Goal: Check status: Check status

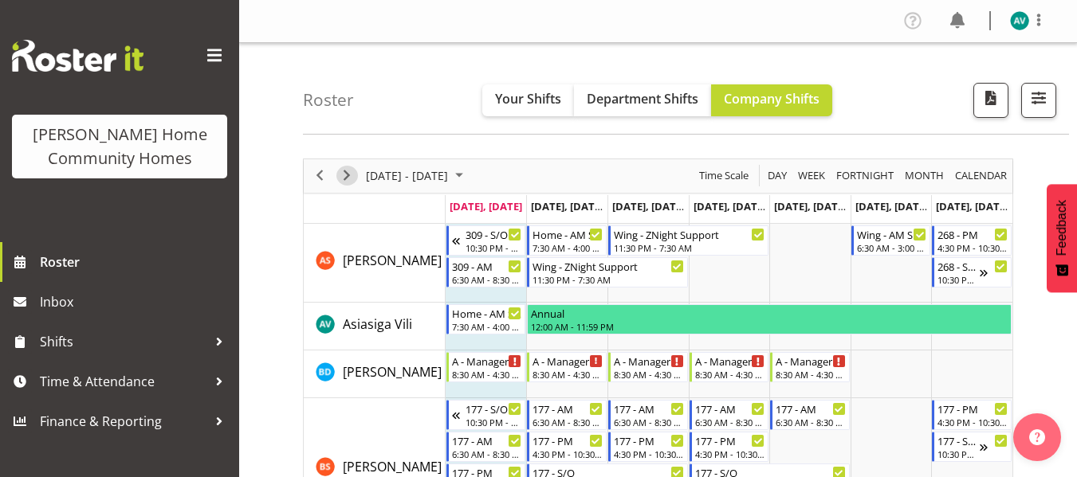
click at [345, 181] on span "Next" at bounding box center [346, 176] width 19 height 20
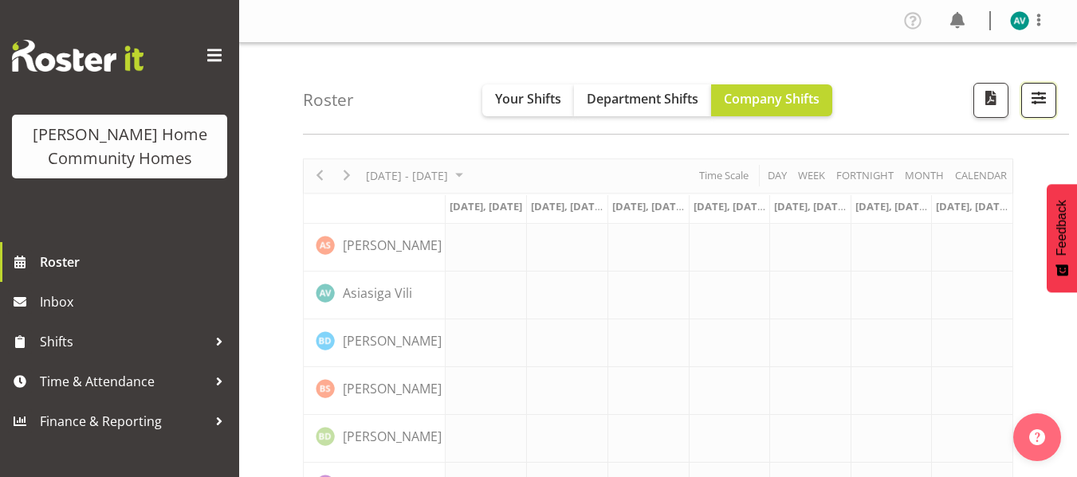
click at [1050, 103] on button "button" at bounding box center [1038, 100] width 35 height 35
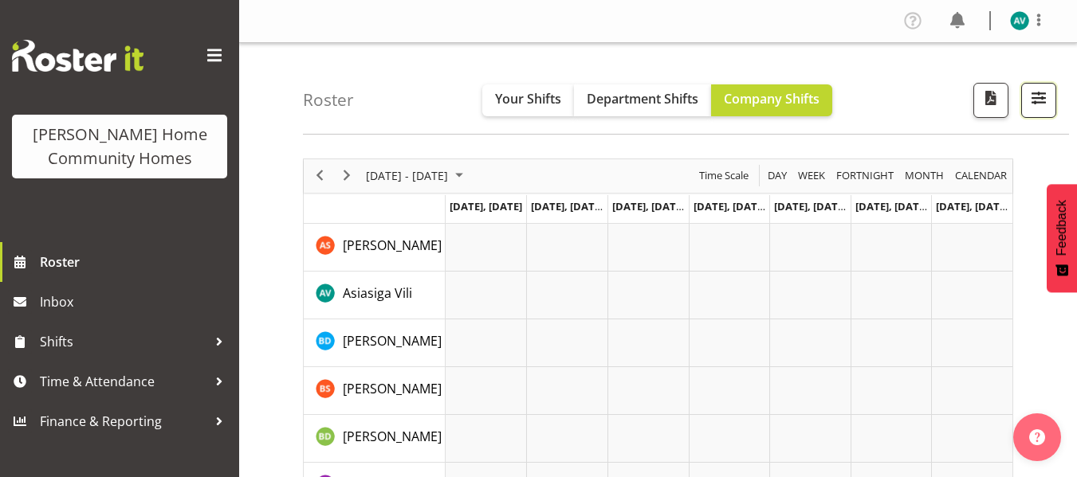
click at [1045, 97] on span "button" at bounding box center [1038, 98] width 21 height 21
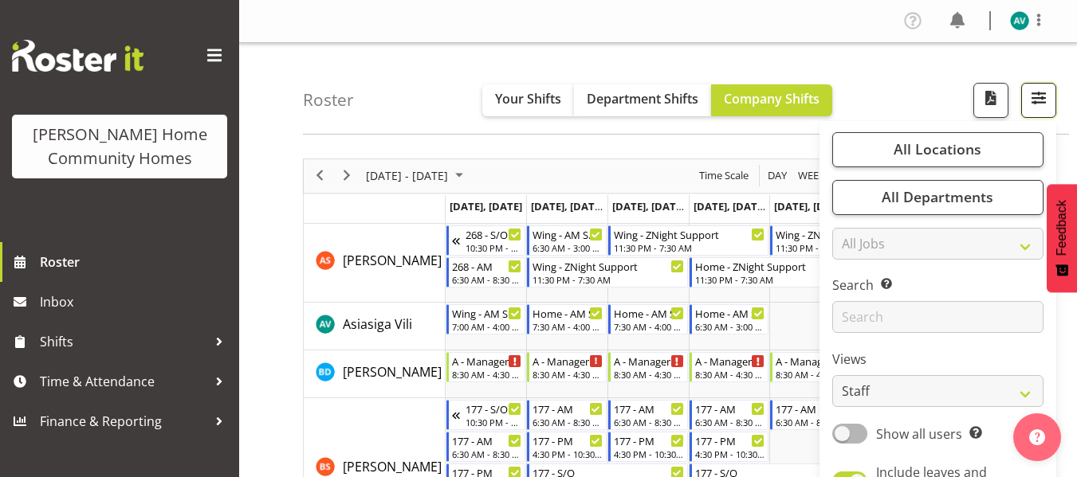
click at [1044, 86] on button "button" at bounding box center [1038, 100] width 35 height 35
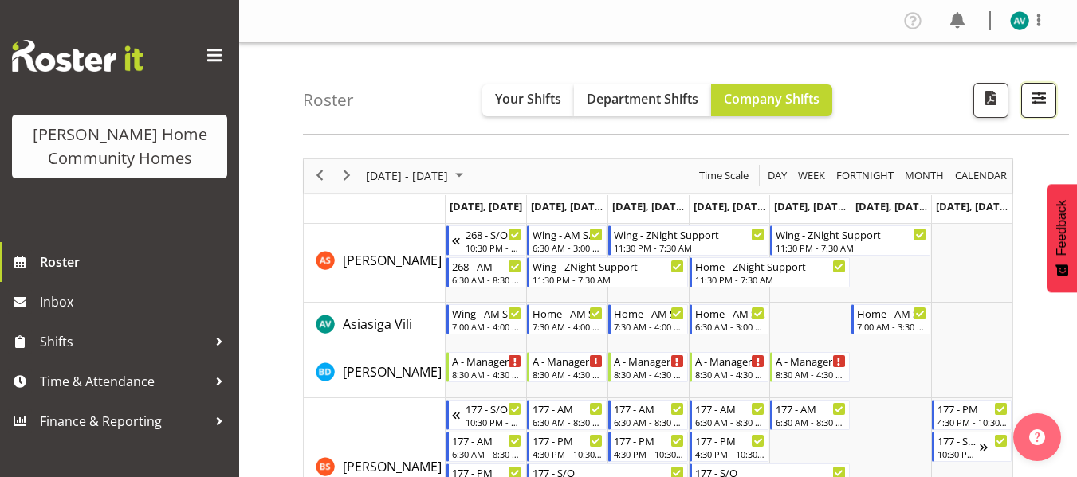
click at [1042, 92] on span "button" at bounding box center [1038, 98] width 21 height 21
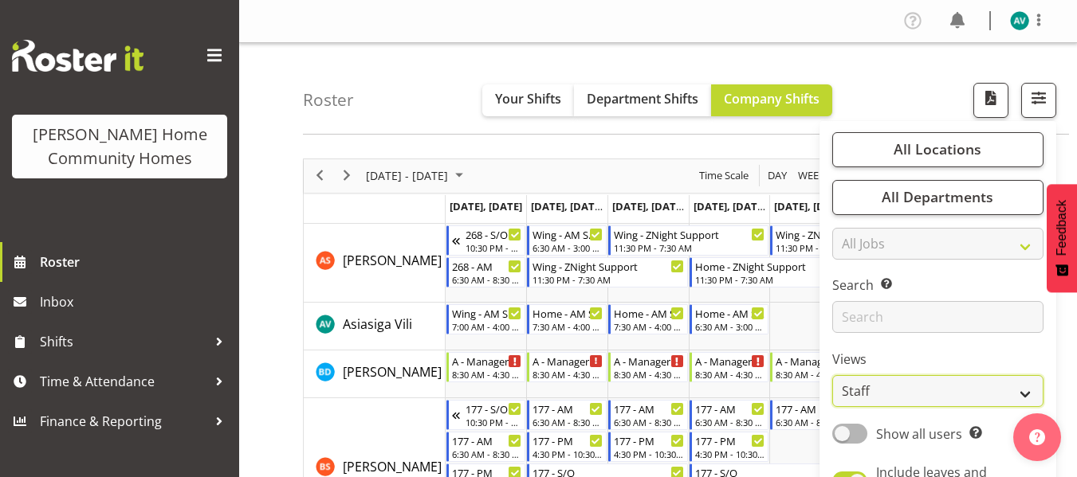
click at [854, 385] on select "Staff Role Shift - Horizontal Shift - Vertical Staff - Location" at bounding box center [937, 391] width 211 height 32
select select "role"
click at [833, 375] on select "Staff Role Shift - Horizontal Shift - Vertical Staff - Location" at bounding box center [937, 391] width 211 height 32
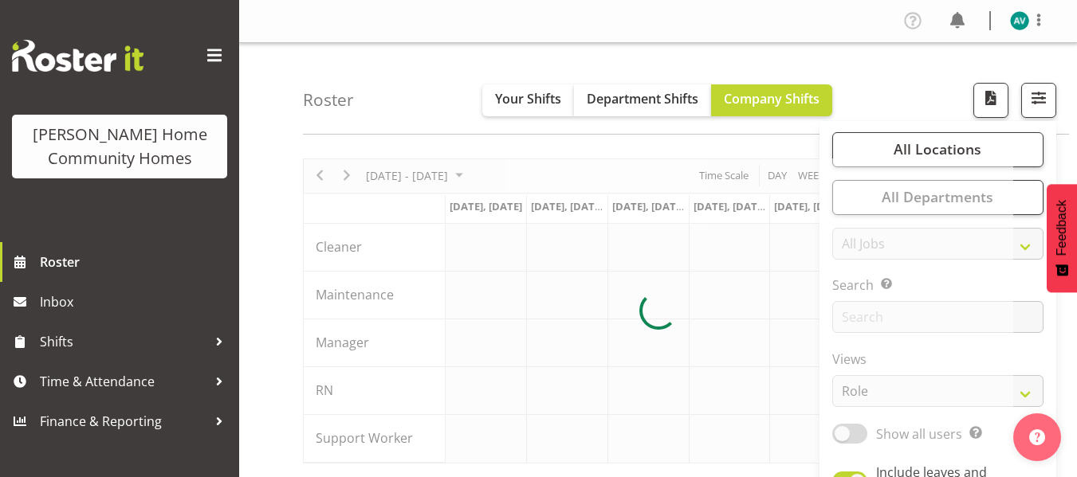
click at [911, 89] on div "Roster Your Shifts Department Shifts Company Shifts All Locations Clear 177 Hal…" at bounding box center [686, 89] width 766 height 92
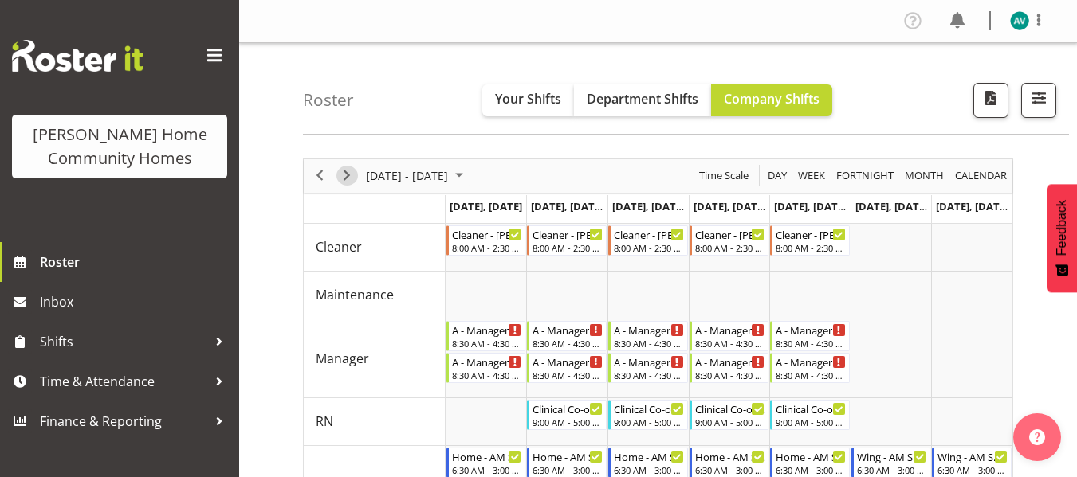
click at [350, 177] on span "Next" at bounding box center [346, 176] width 19 height 20
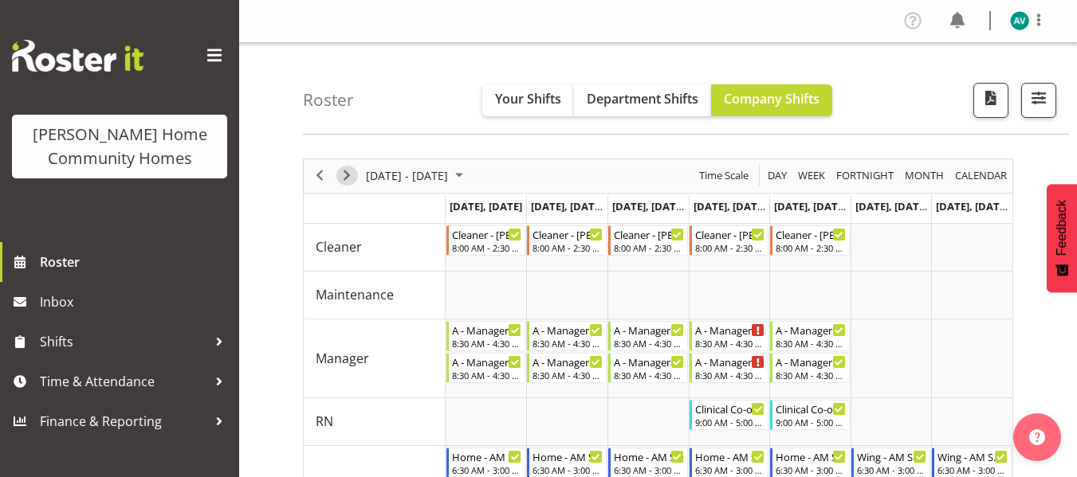
click at [347, 175] on span "Next" at bounding box center [346, 176] width 19 height 20
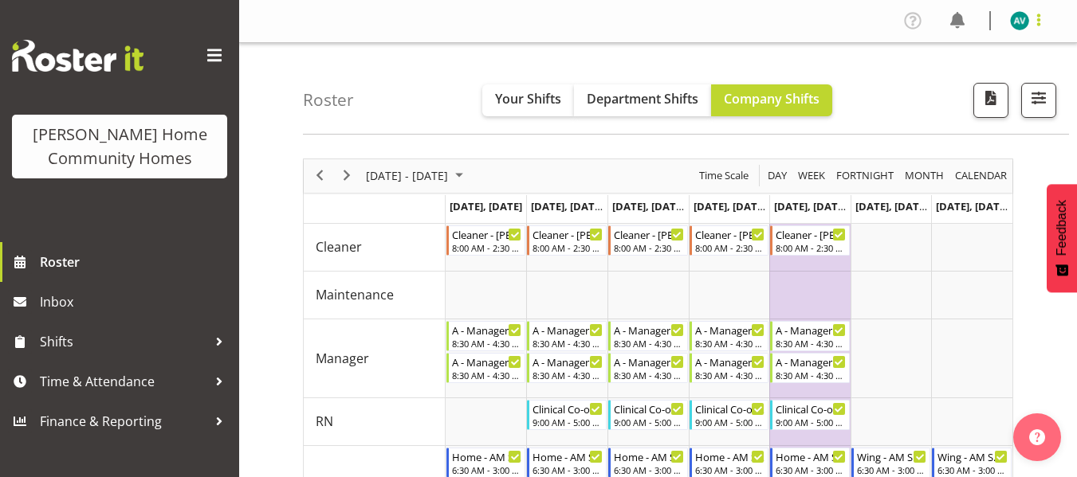
click at [1037, 16] on span at bounding box center [1038, 19] width 19 height 19
click at [929, 91] on link "Log Out" at bounding box center [971, 83] width 153 height 29
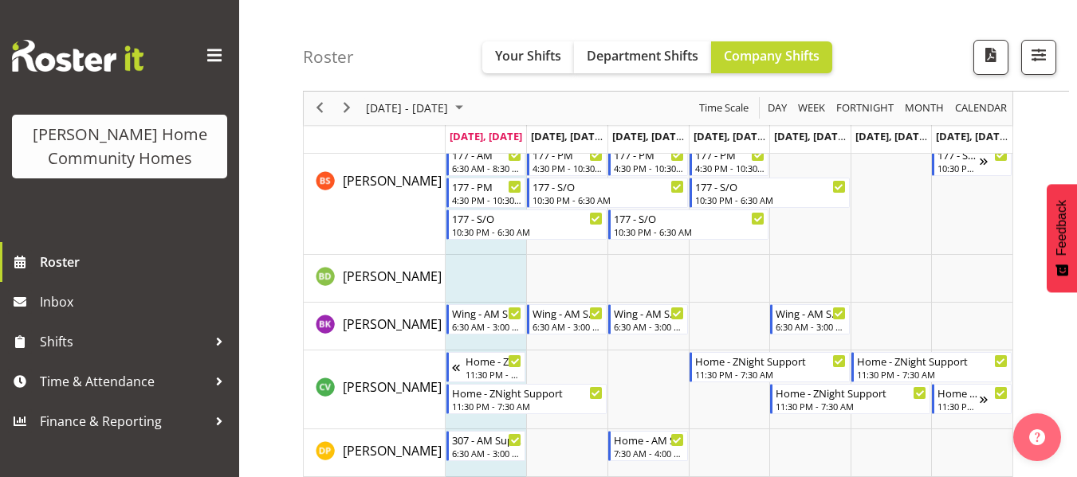
scroll to position [257, 0]
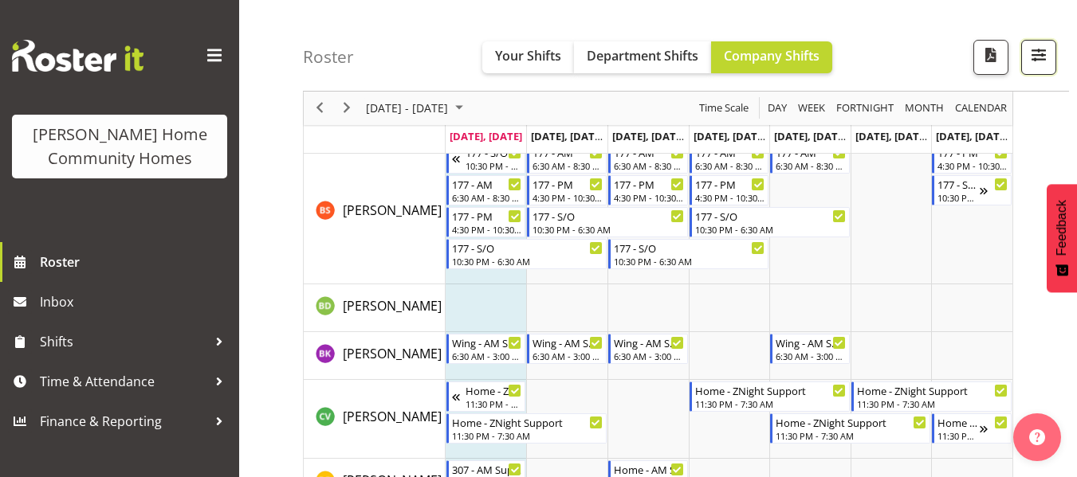
click at [1038, 59] on span "button" at bounding box center [1038, 55] width 21 height 21
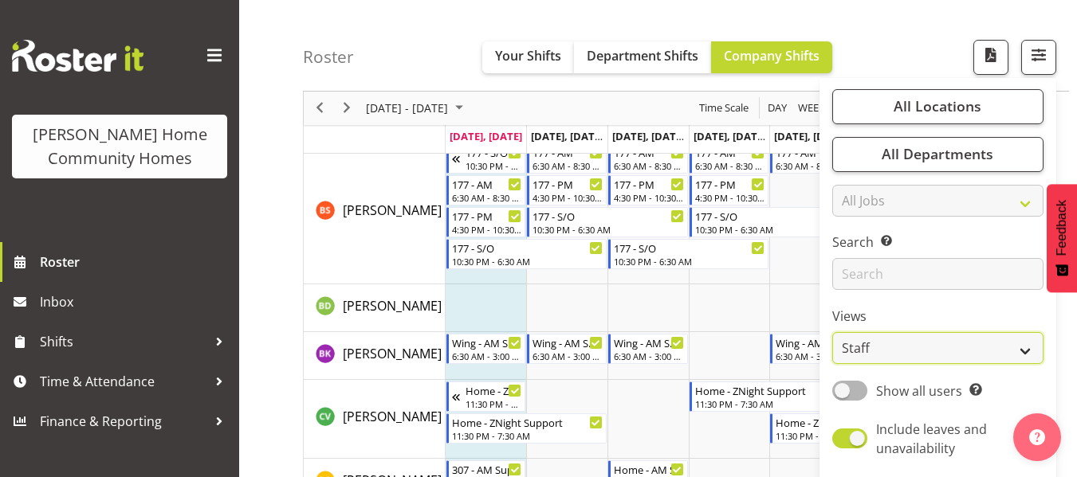
click at [842, 345] on select "Staff Role Shift - Horizontal Shift - Vertical Staff - Location" at bounding box center [937, 349] width 211 height 32
select select "role"
click at [833, 333] on select "Staff Role Shift - Horizontal Shift - Vertical Staff - Location" at bounding box center [937, 349] width 211 height 32
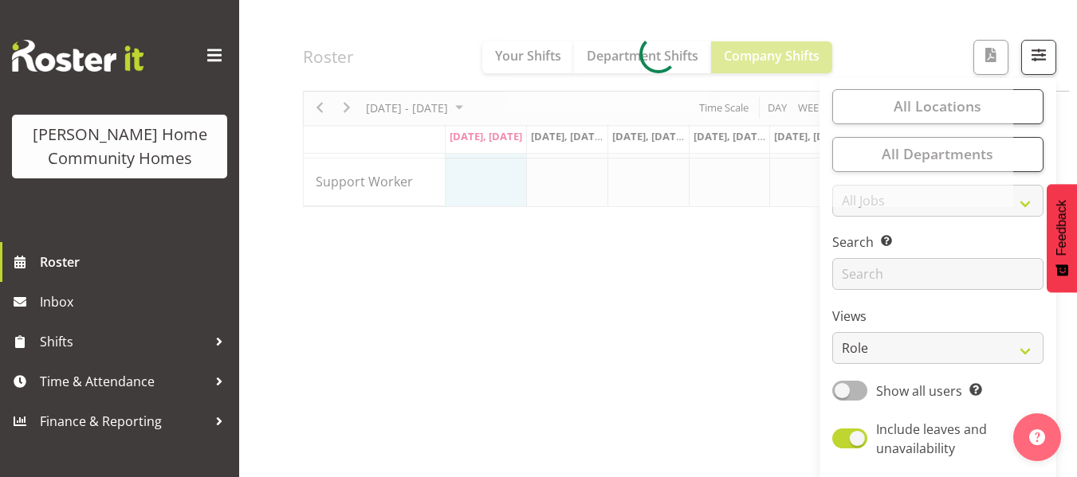
click at [932, 8] on div at bounding box center [658, 54] width 710 height 305
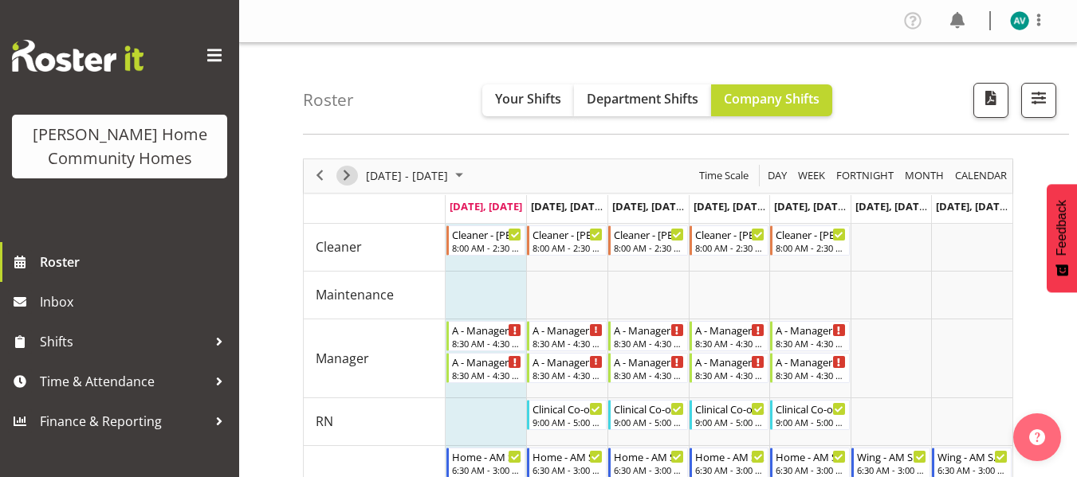
click at [347, 176] on span "Next" at bounding box center [346, 176] width 19 height 20
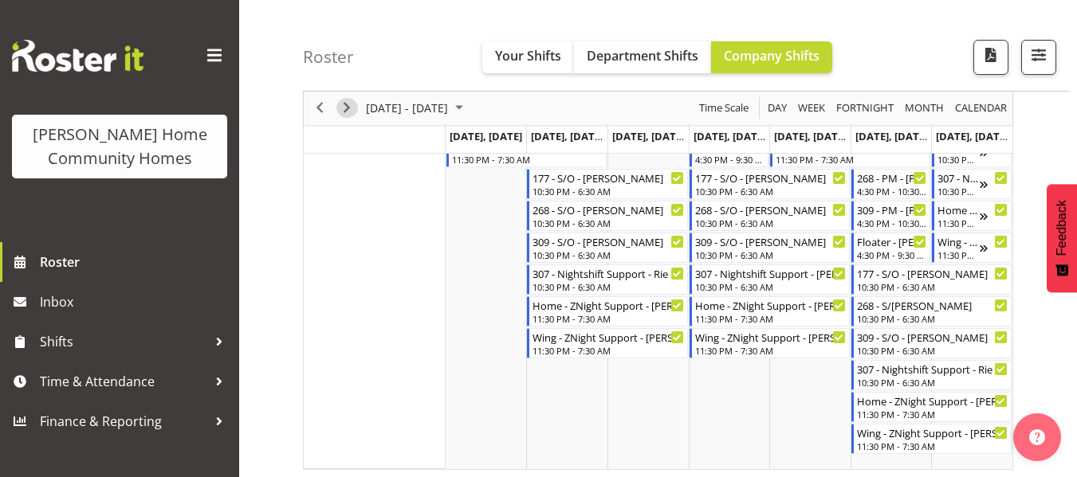
scroll to position [1045, 0]
click at [352, 109] on span "Next" at bounding box center [346, 109] width 19 height 20
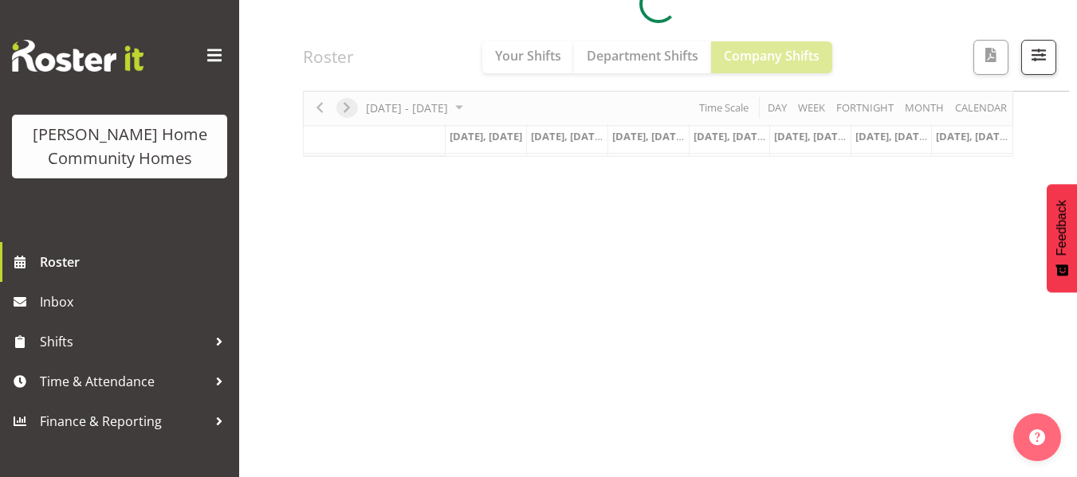
scroll to position [307, 0]
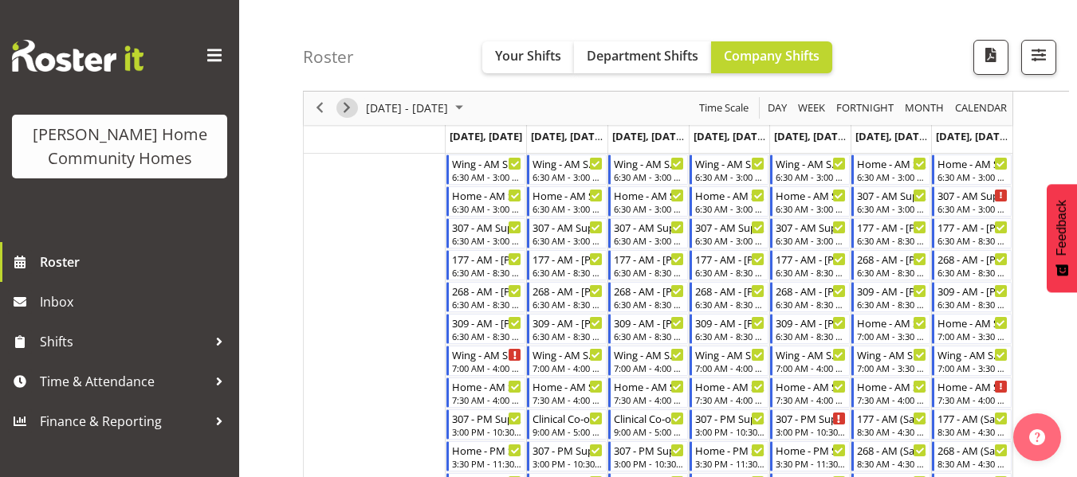
scroll to position [324, 0]
click at [567, 363] on div "Wing - AM Support 2 - Asiasiga Vili 7:00 AM - 4:00 PM" at bounding box center [567, 362] width 71 height 30
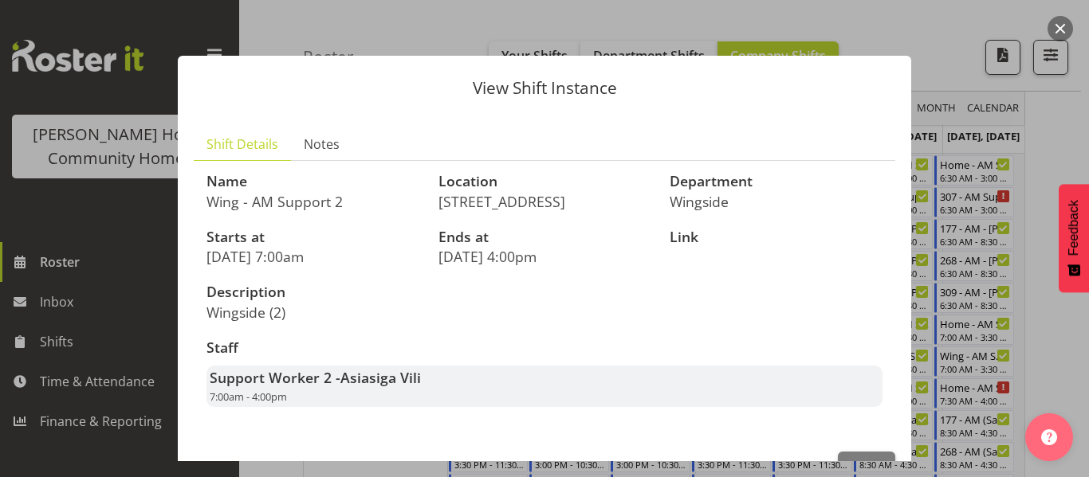
click at [951, 52] on div at bounding box center [544, 238] width 1089 height 477
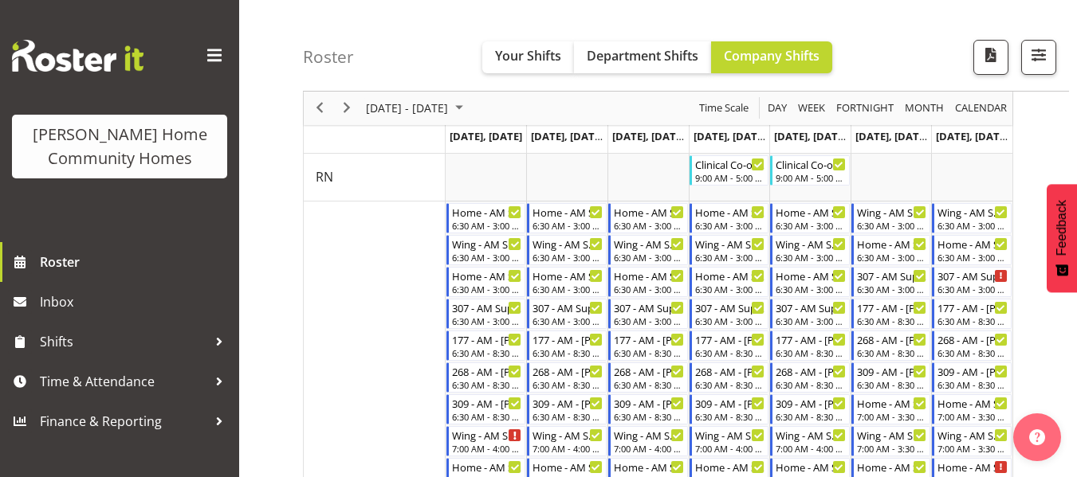
scroll to position [237, 0]
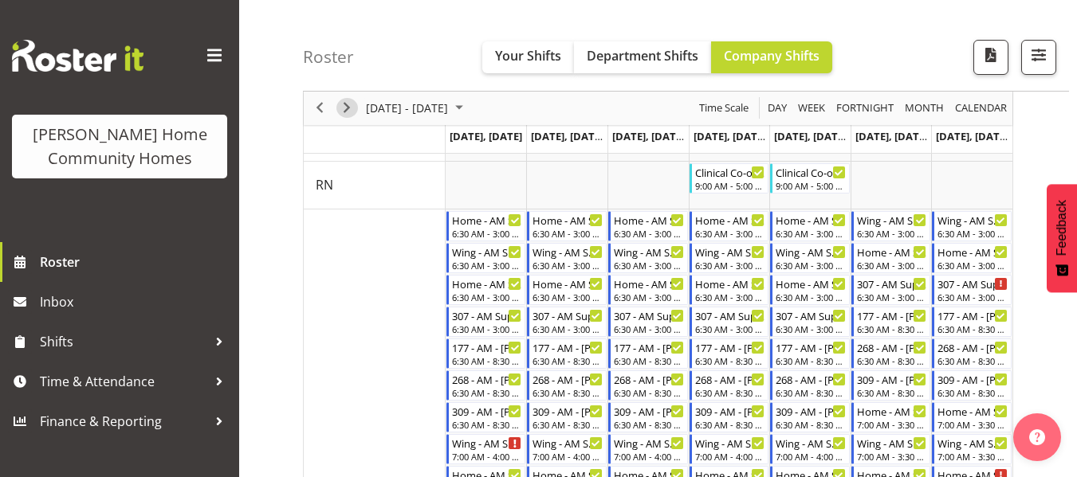
click at [348, 102] on span "Next" at bounding box center [346, 109] width 19 height 20
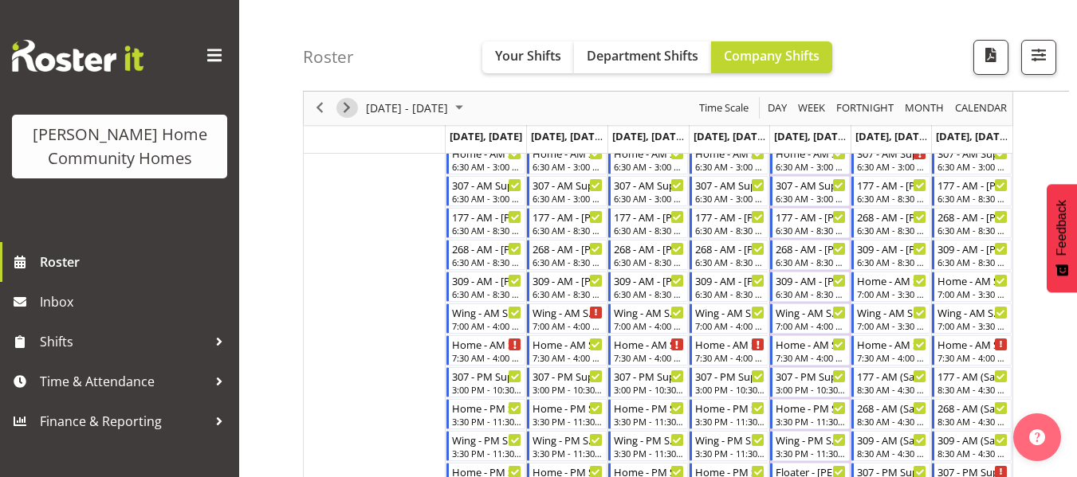
scroll to position [368, 0]
click at [641, 320] on div "7:00 AM - 4:00 PM" at bounding box center [649, 324] width 71 height 13
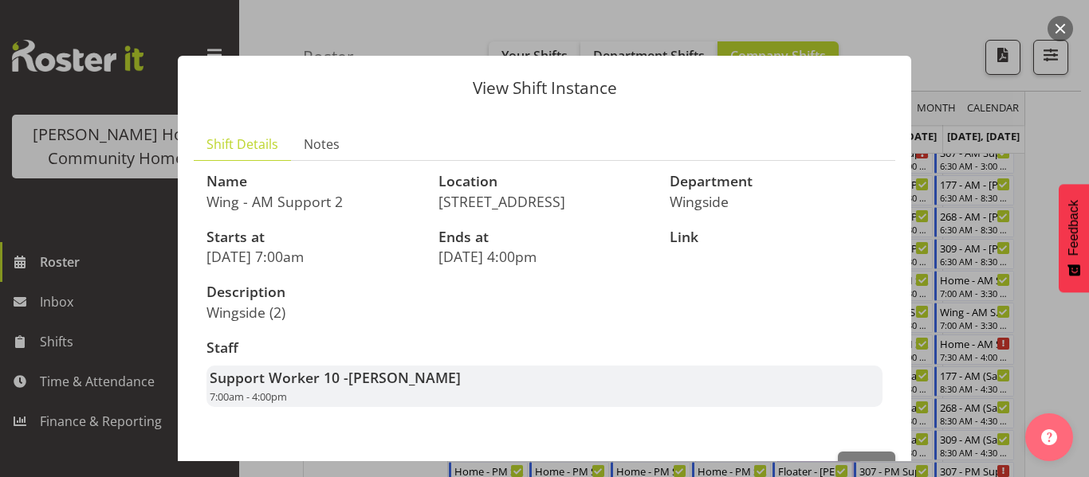
click at [940, 55] on div at bounding box center [544, 238] width 1089 height 477
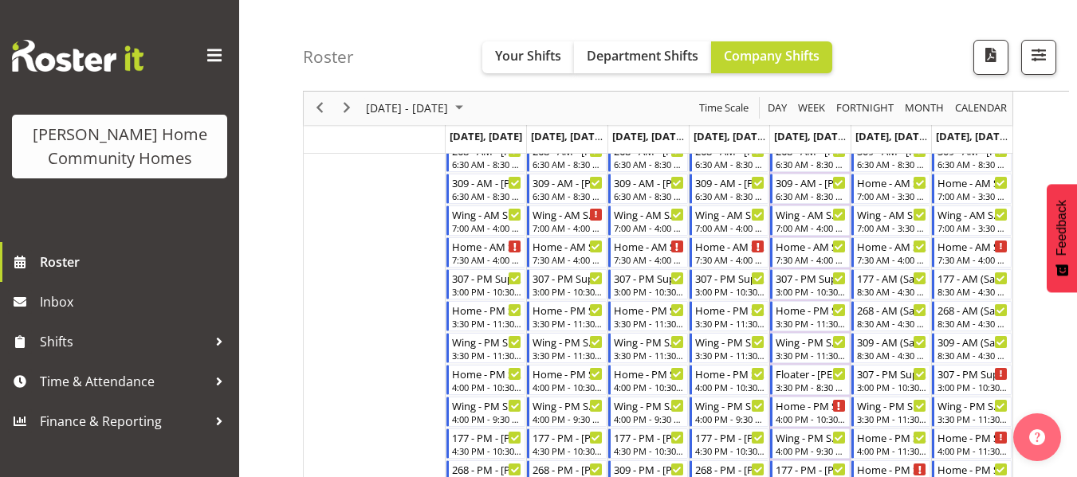
scroll to position [465, 0]
click at [716, 227] on div "7:00 AM - 4:00 PM" at bounding box center [730, 228] width 71 height 13
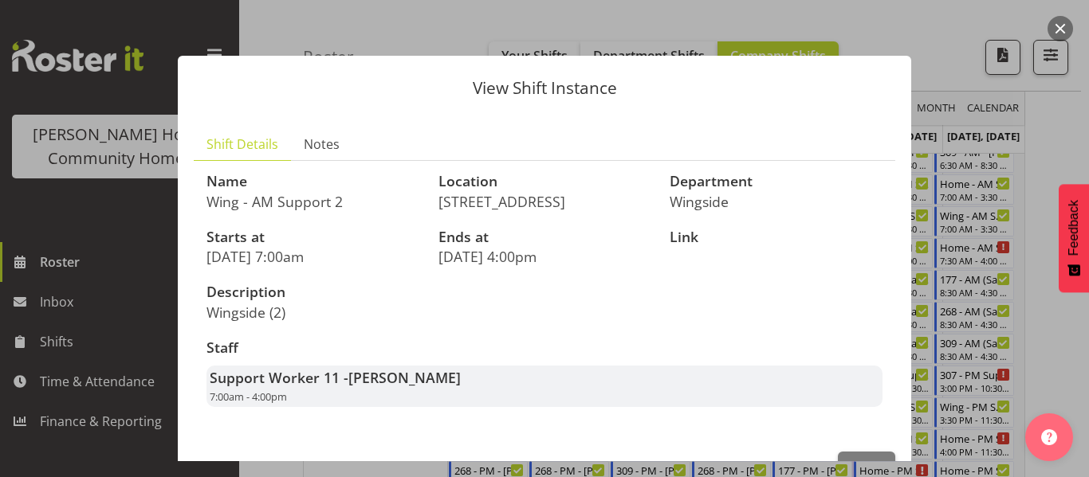
click at [944, 67] on div at bounding box center [544, 238] width 1089 height 477
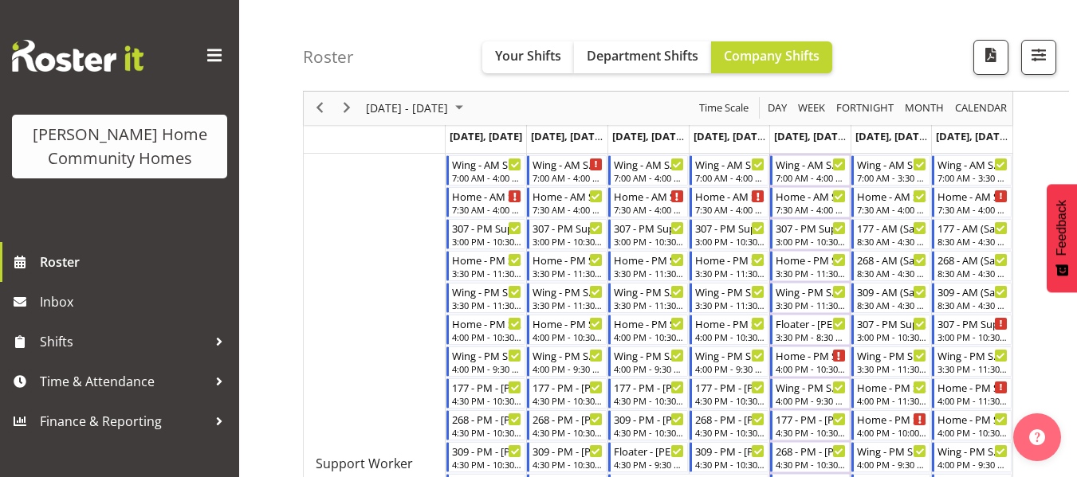
scroll to position [469, 0]
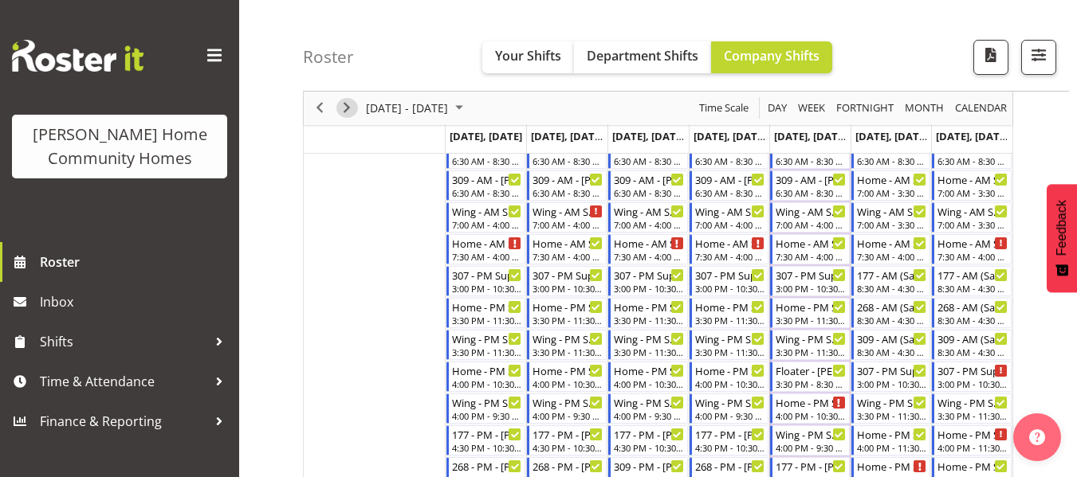
click at [343, 111] on span "Next" at bounding box center [346, 109] width 19 height 20
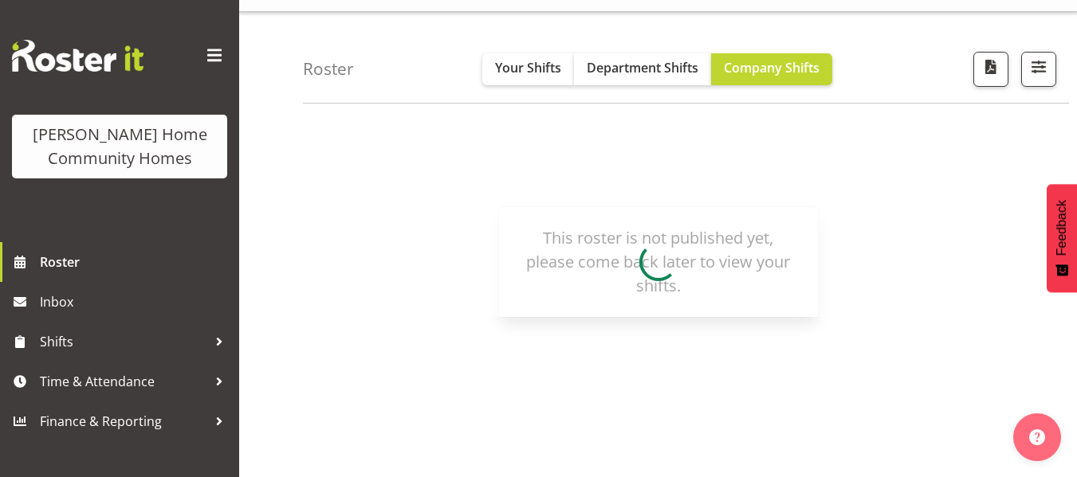
scroll to position [0, 0]
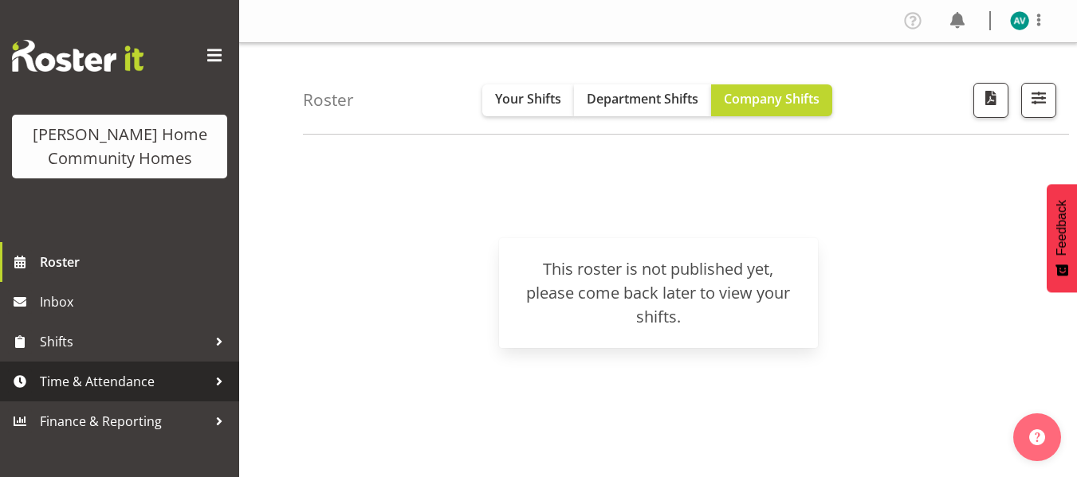
click at [138, 383] on span "Time & Attendance" at bounding box center [123, 382] width 167 height 24
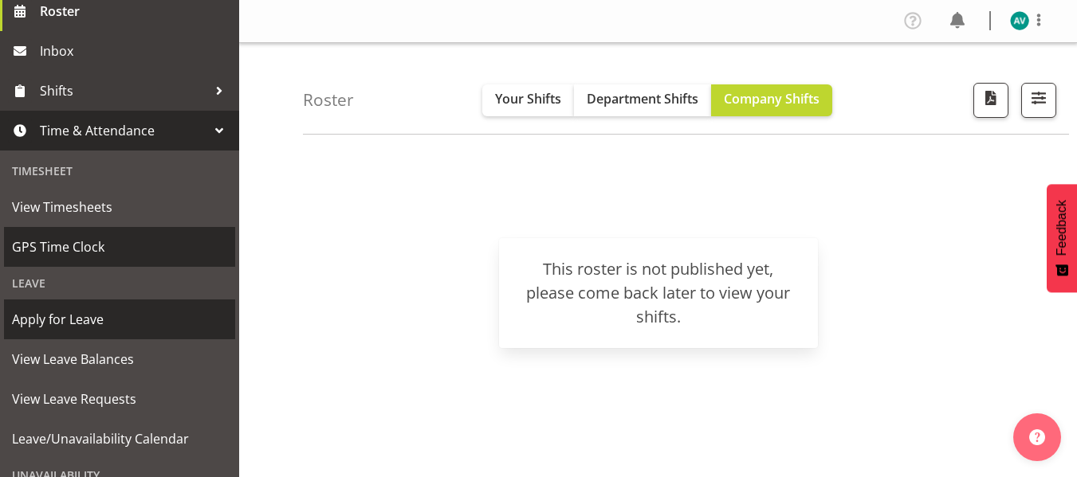
scroll to position [252, 0]
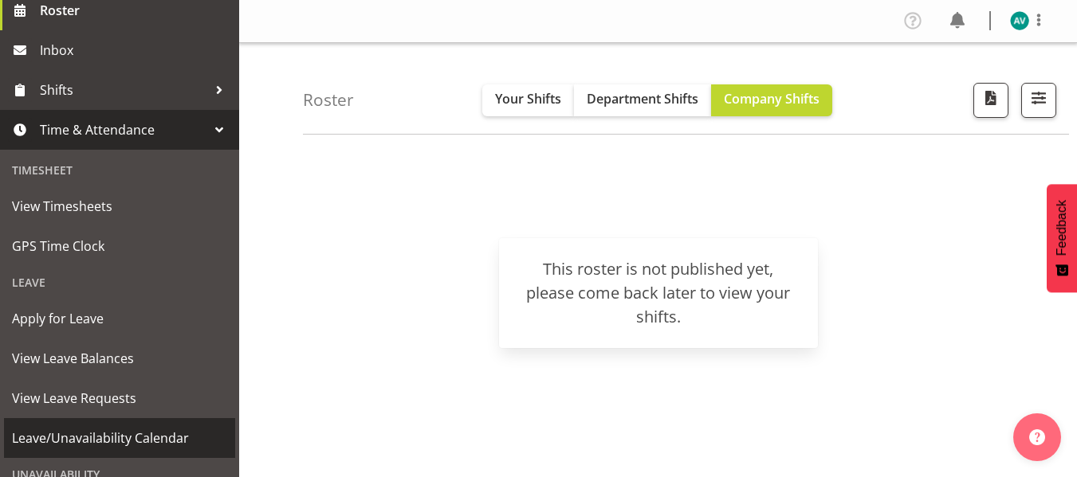
click at [135, 430] on span "Leave/Unavailability Calendar" at bounding box center [119, 438] width 215 height 24
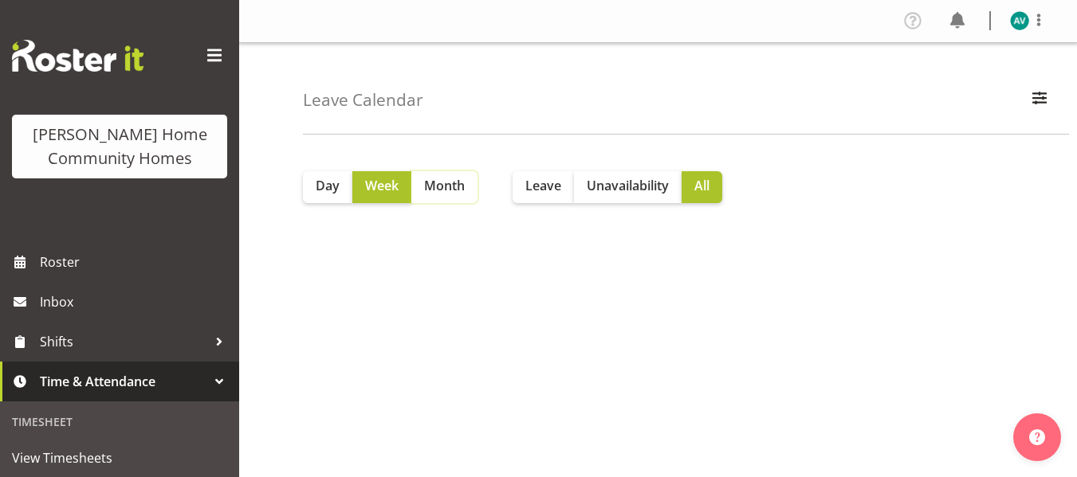
click at [434, 185] on span "Month" at bounding box center [444, 185] width 41 height 19
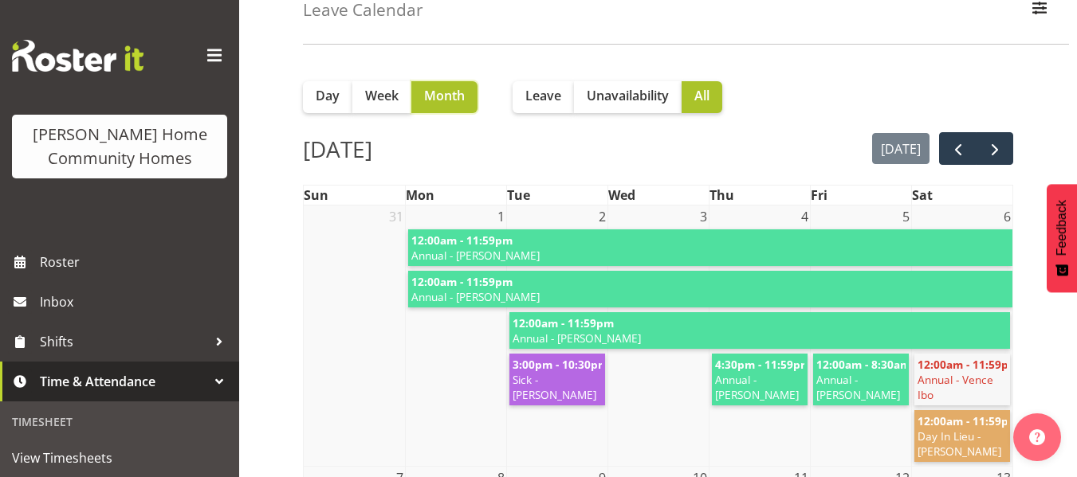
scroll to position [81, 0]
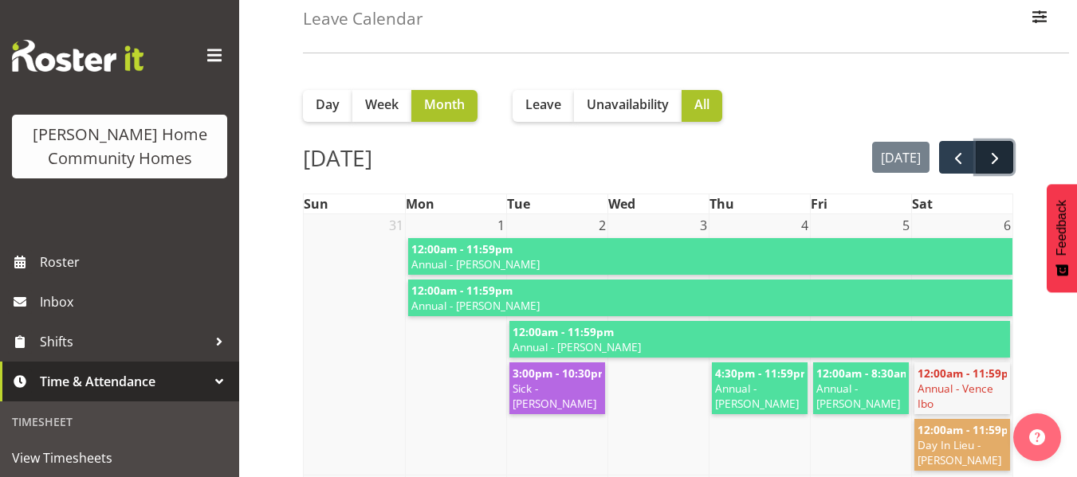
click at [1001, 161] on span "next" at bounding box center [994, 158] width 19 height 19
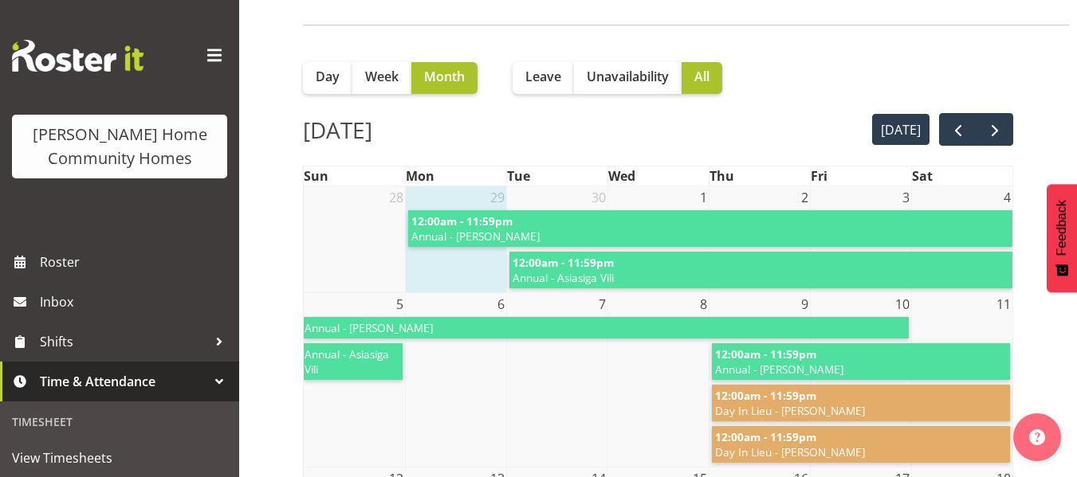
scroll to position [108, 0]
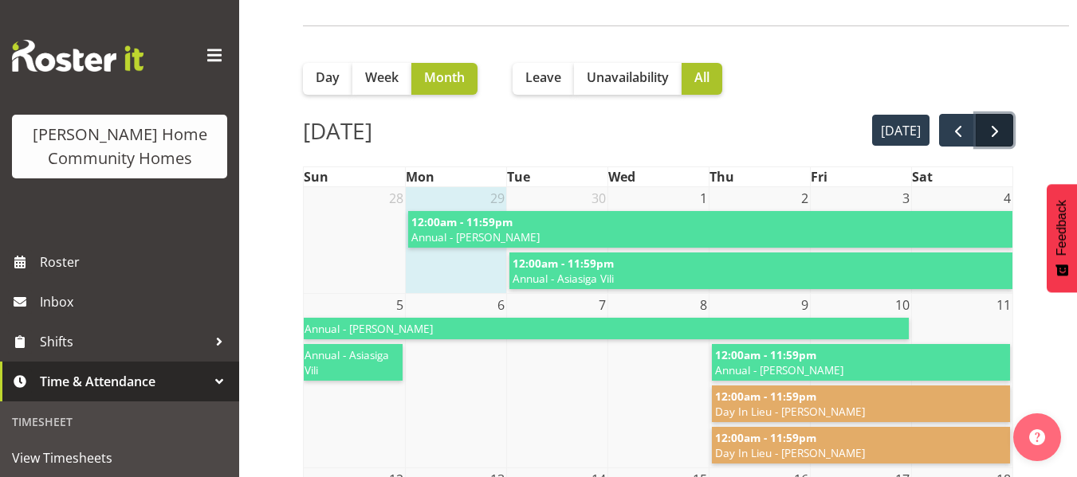
click at [989, 118] on button "next" at bounding box center [993, 130] width 37 height 33
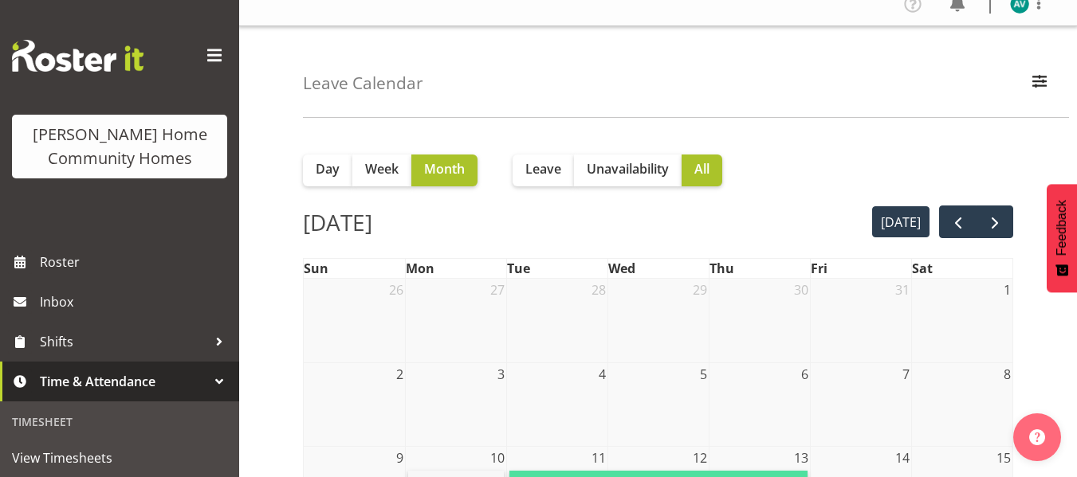
scroll to position [15, 0]
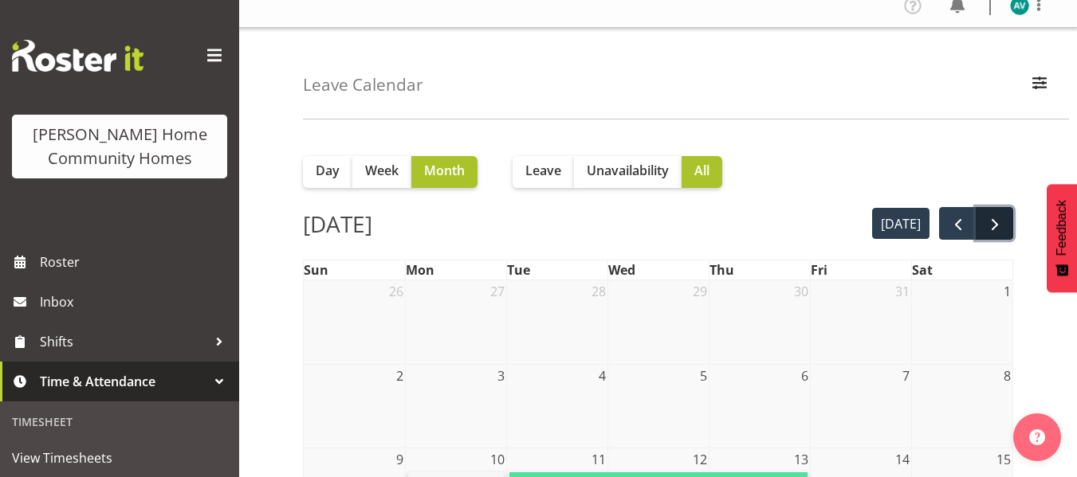
click at [1005, 222] on button "next" at bounding box center [993, 223] width 37 height 33
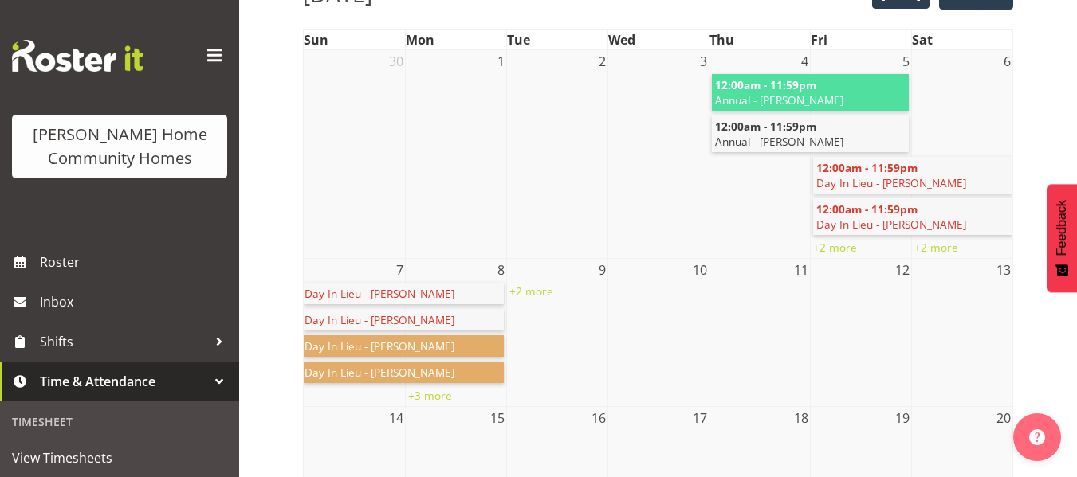
scroll to position [246, 0]
click at [528, 288] on link "+2 more" at bounding box center [531, 290] width 44 height 15
click at [716, 217] on td at bounding box center [758, 205] width 101 height 102
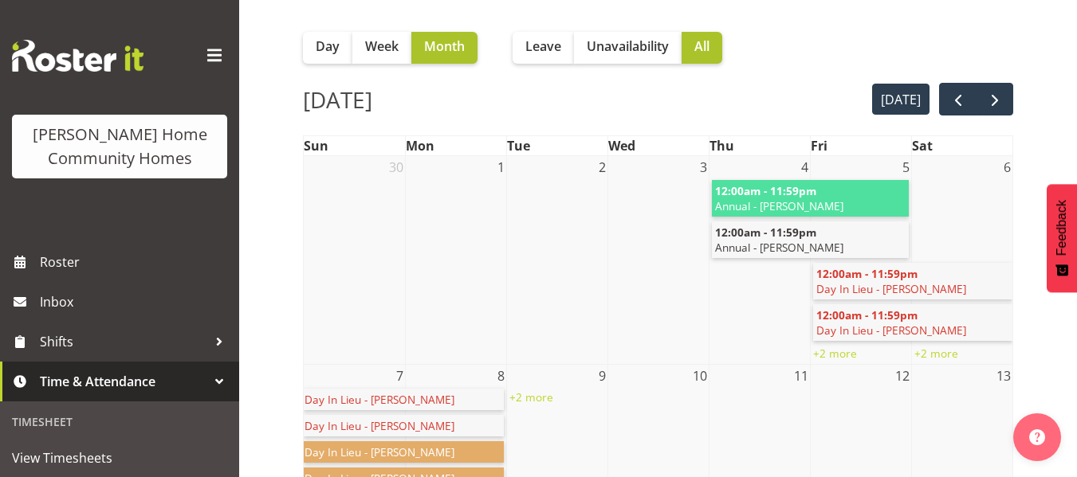
scroll to position [0, 0]
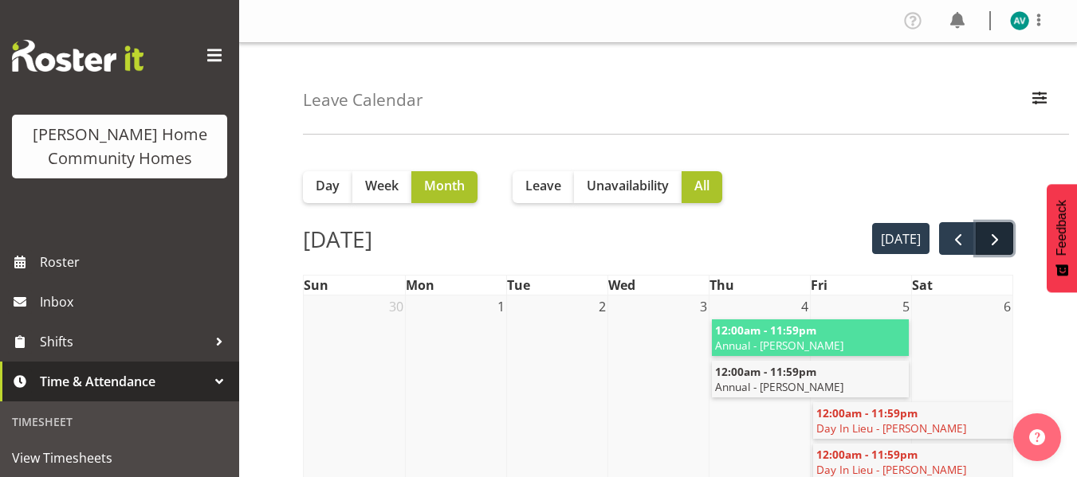
click at [996, 234] on span "next" at bounding box center [994, 239] width 19 height 19
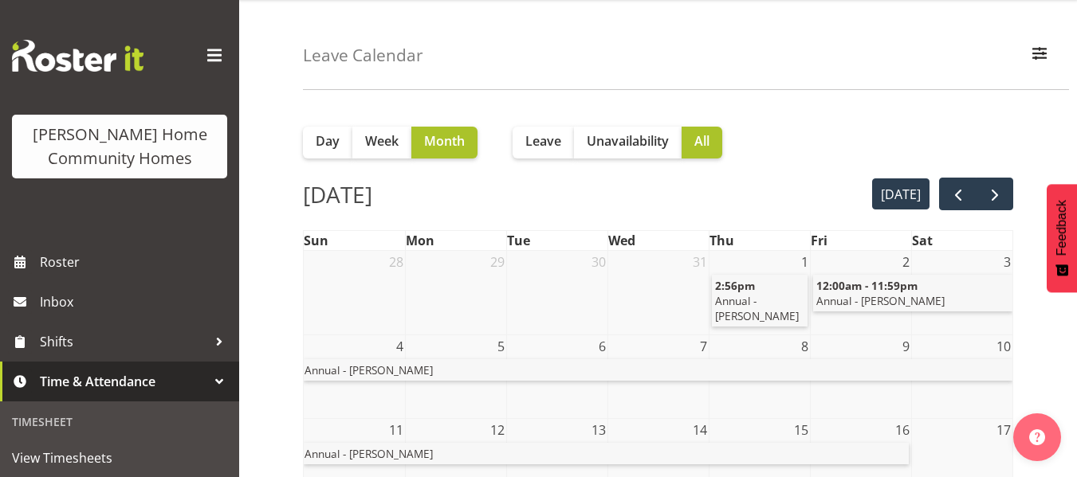
scroll to position [44, 0]
click at [991, 196] on span "next" at bounding box center [994, 195] width 19 height 19
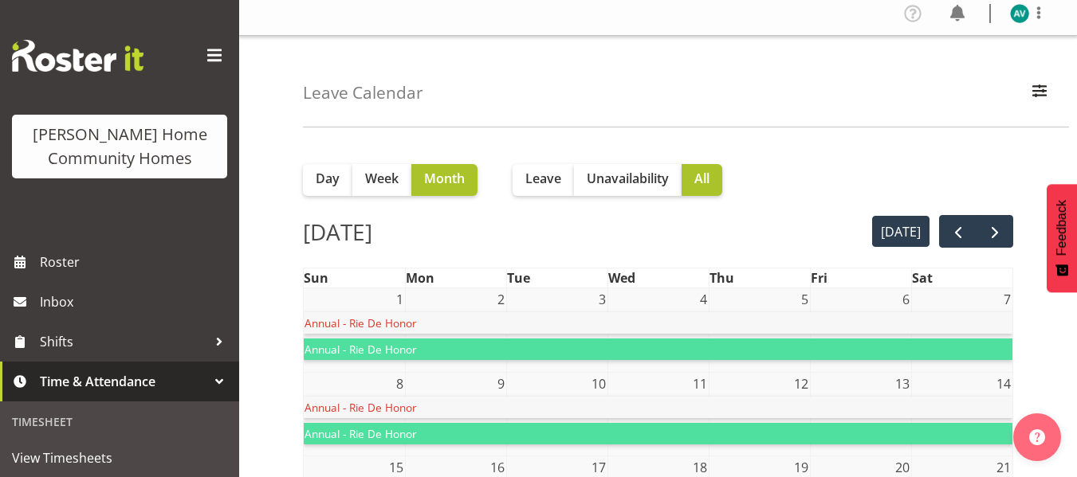
scroll to position [0, 0]
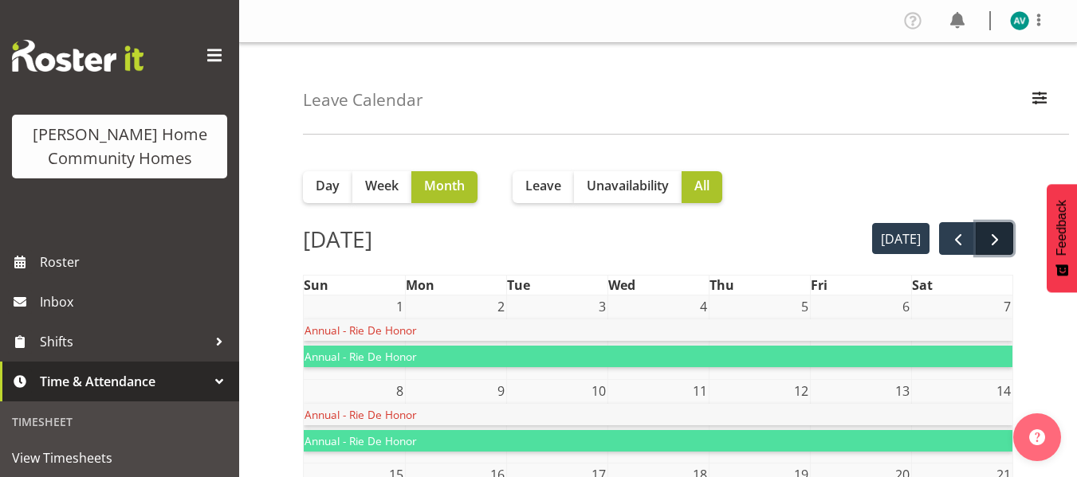
click at [990, 235] on span "next" at bounding box center [994, 239] width 19 height 19
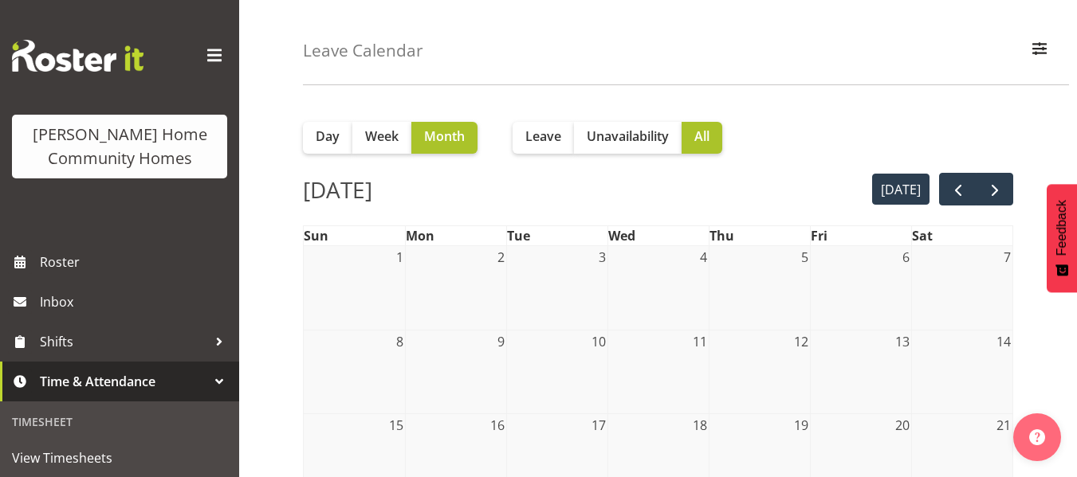
scroll to position [49, 0]
click at [985, 191] on span "next" at bounding box center [994, 191] width 19 height 19
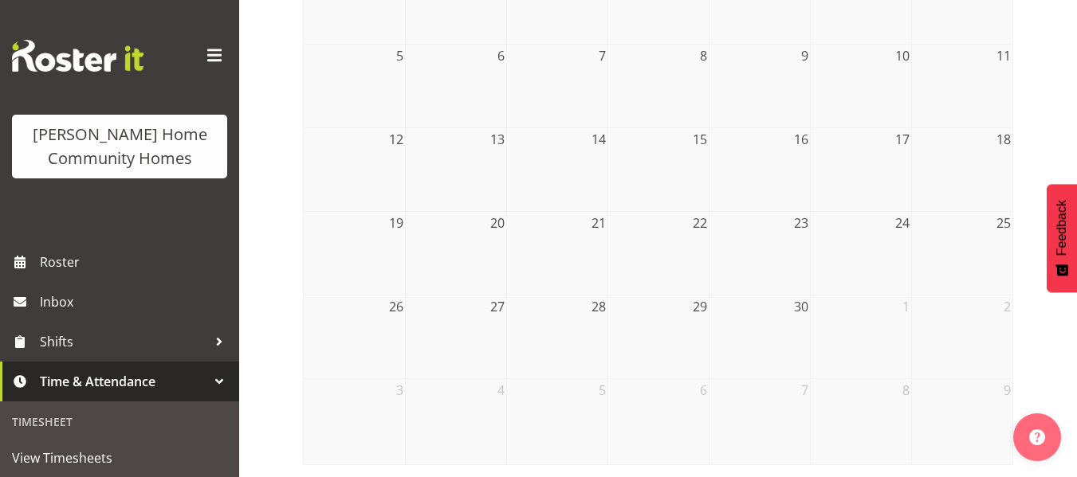
scroll to position [0, 0]
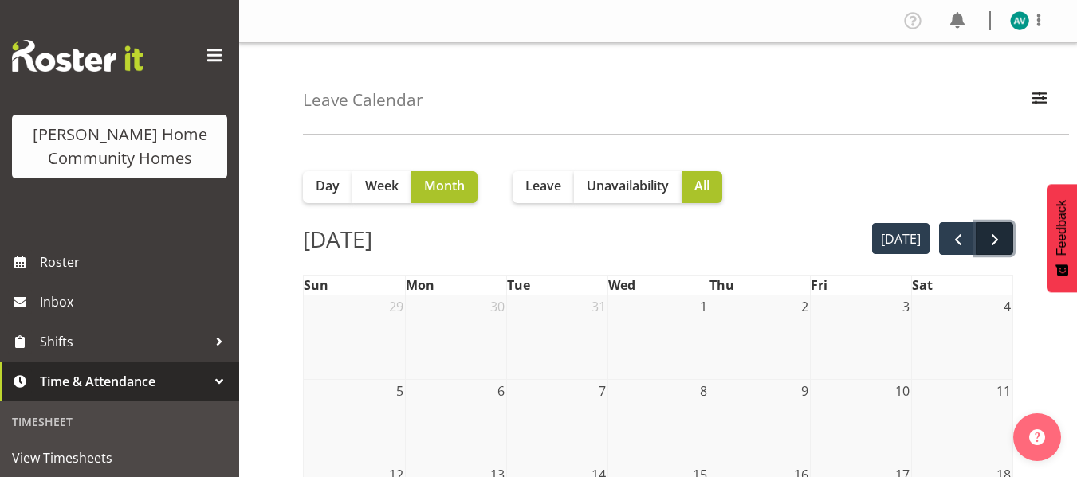
click at [991, 233] on span "next" at bounding box center [994, 239] width 19 height 19
click at [997, 241] on span "next" at bounding box center [994, 239] width 19 height 19
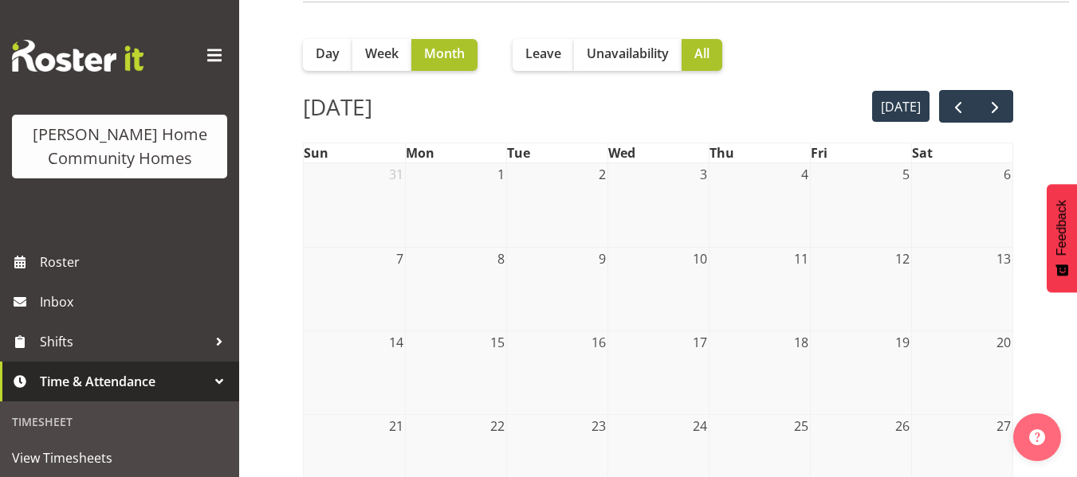
scroll to position [131, 0]
click at [987, 102] on span "next" at bounding box center [994, 108] width 19 height 19
click at [991, 104] on span "next" at bounding box center [994, 108] width 19 height 19
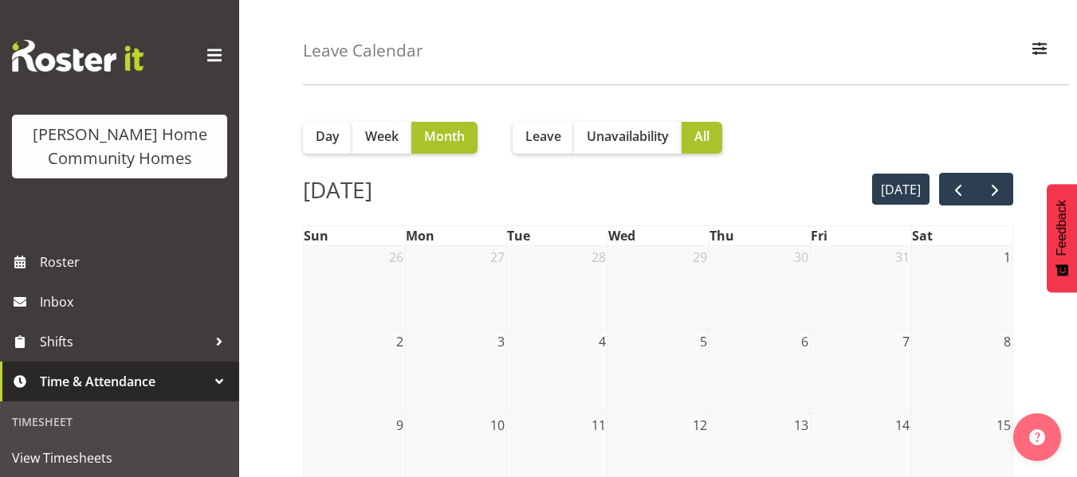
scroll to position [49, 0]
click at [985, 194] on span "next" at bounding box center [994, 191] width 19 height 19
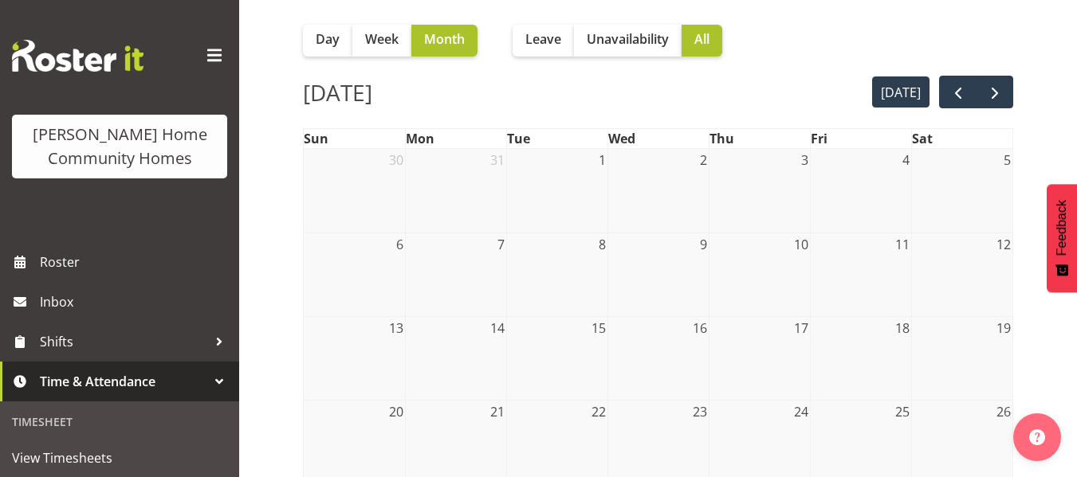
scroll to position [146, 0]
click at [997, 92] on span "next" at bounding box center [994, 93] width 19 height 19
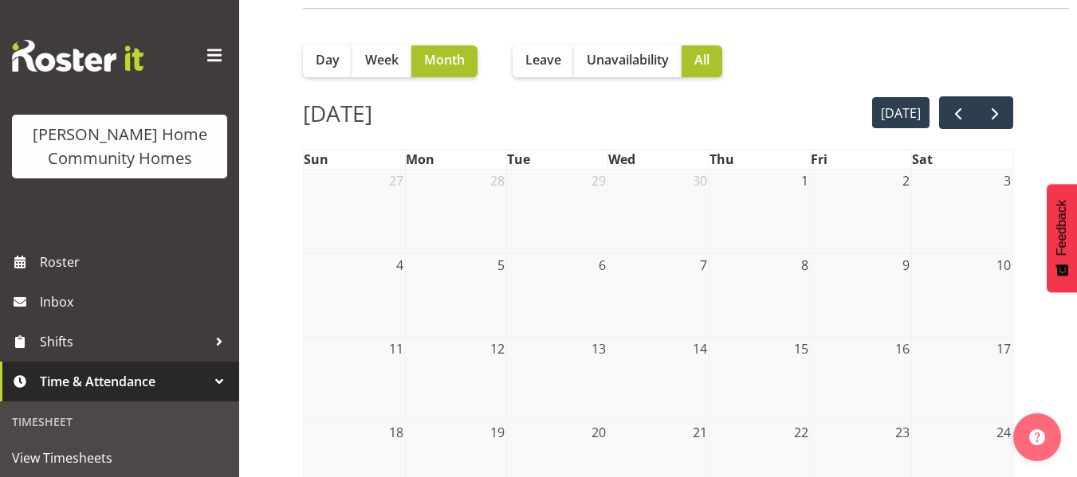
scroll to position [127, 0]
click at [988, 121] on span "next" at bounding box center [994, 113] width 19 height 19
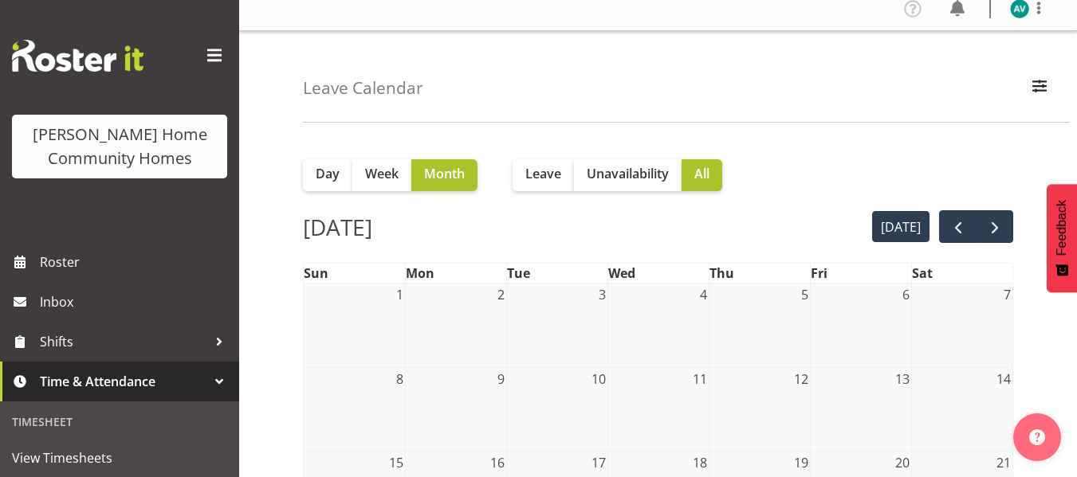
scroll to position [0, 0]
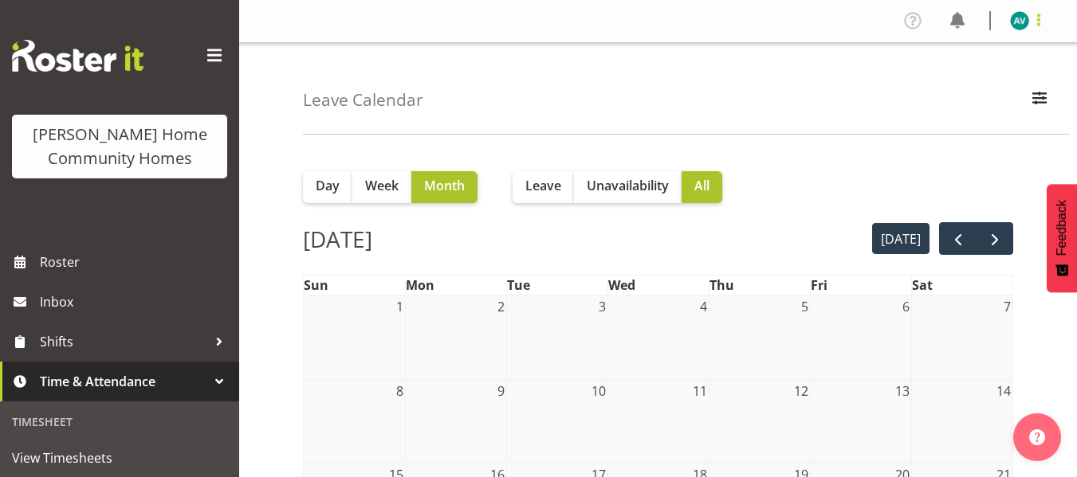
click at [1044, 14] on span at bounding box center [1038, 19] width 19 height 19
click at [944, 82] on link "Log Out" at bounding box center [971, 83] width 153 height 29
